Goal: Check status: Check status

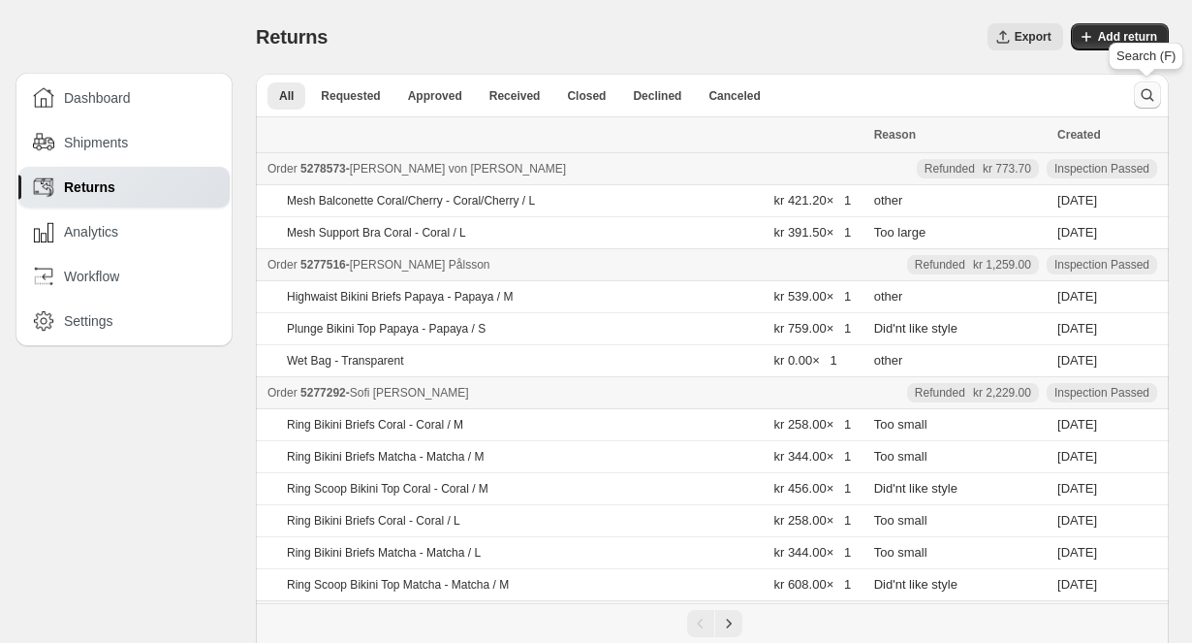
click at [1150, 98] on icon "Search and filter results" at bounding box center [1148, 95] width 13 height 13
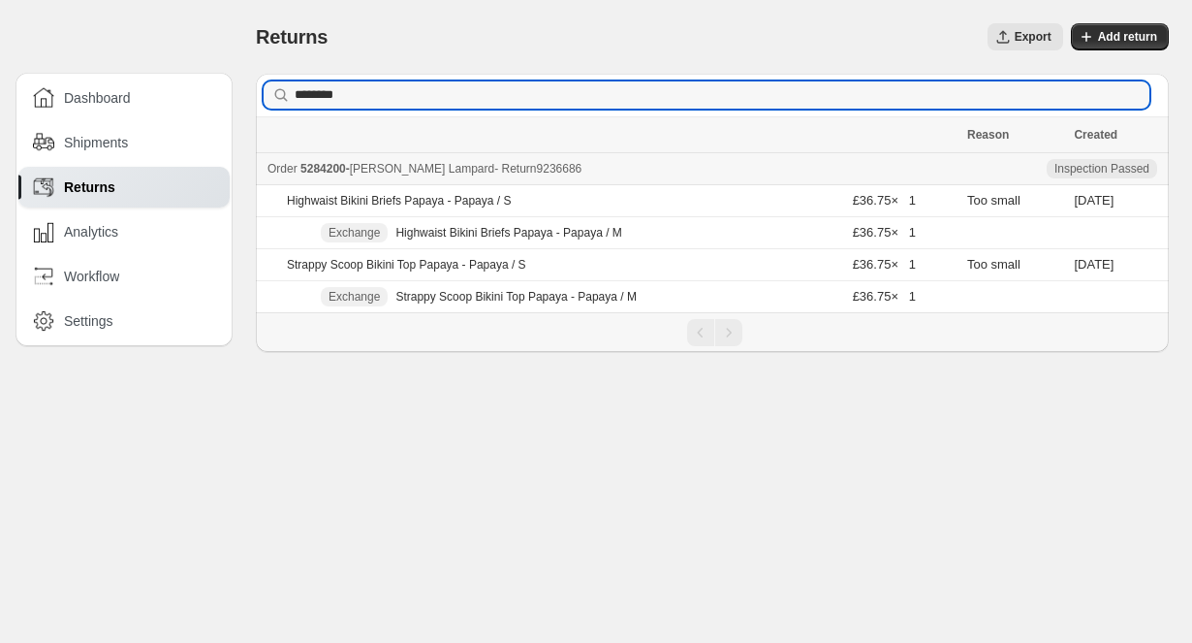
type input "*******"
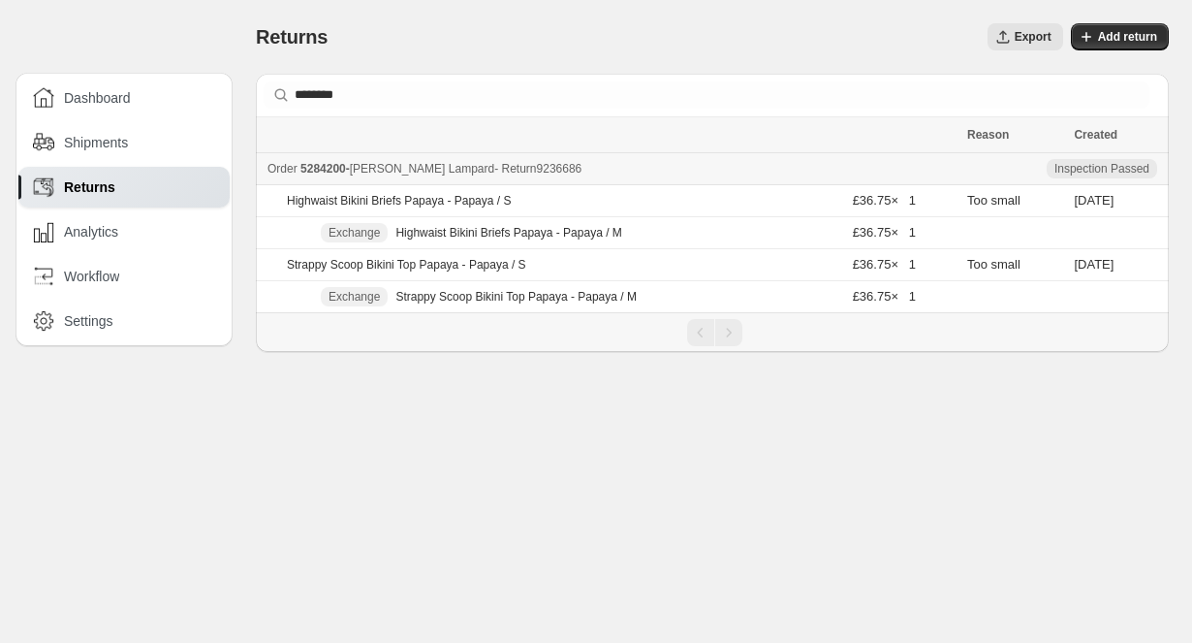
click at [361, 163] on div "Order 5284200 - [PERSON_NAME] - Return 9236686" at bounding box center [612, 168] width 688 height 19
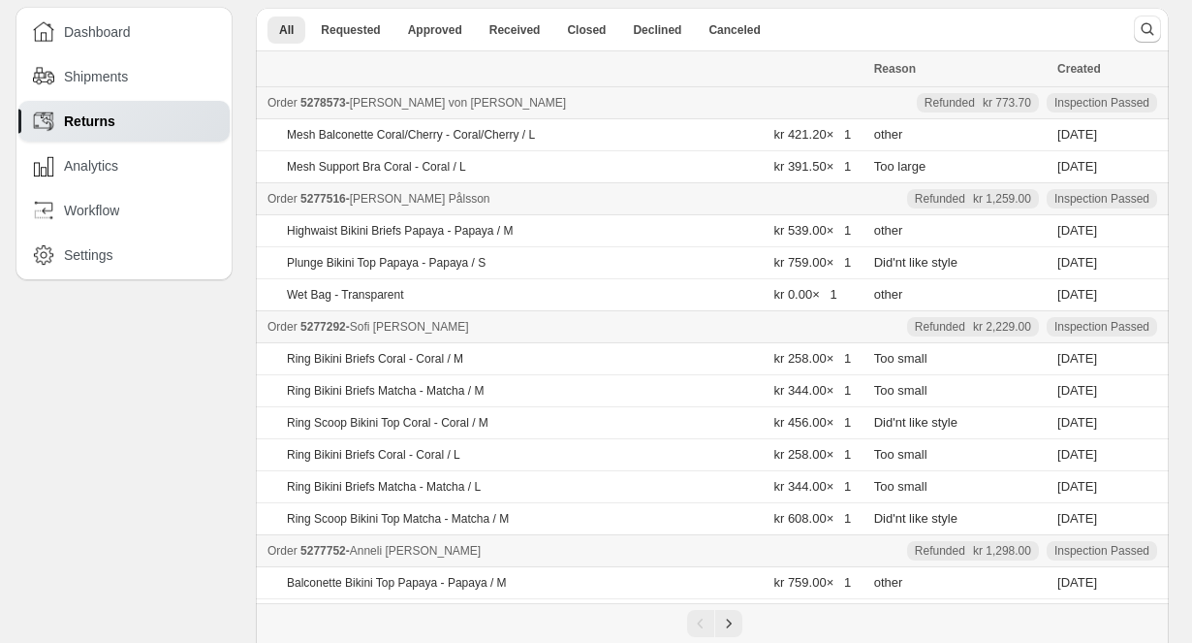
scroll to position [88, 0]
